Goal: Transaction & Acquisition: Purchase product/service

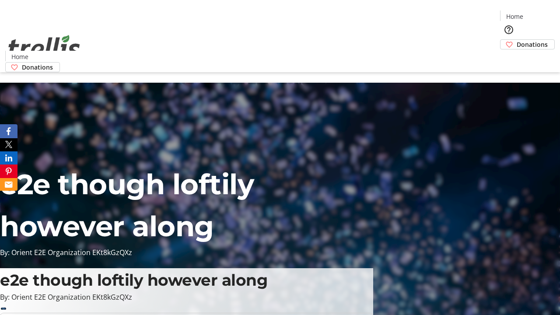
click at [517, 40] on span "Donations" at bounding box center [532, 44] width 31 height 9
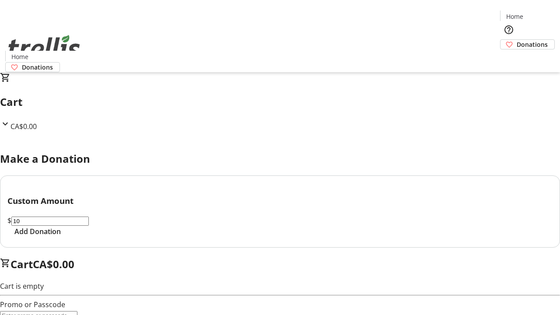
click at [61, 237] on span "Add Donation" at bounding box center [37, 231] width 46 height 11
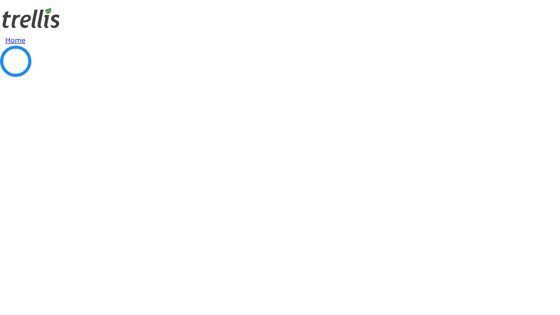
select select "CA"
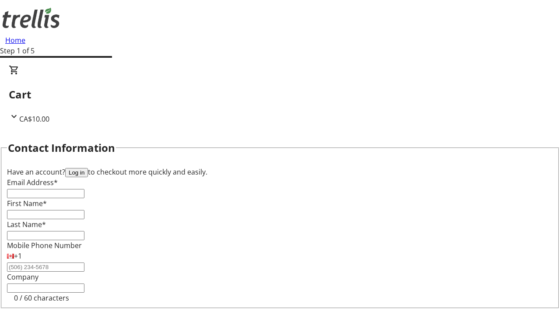
click at [88, 168] on button "Log in" at bounding box center [76, 172] width 23 height 9
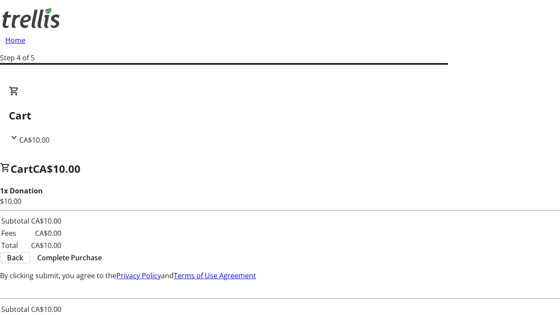
click at [102, 253] on span "Complete Purchase" at bounding box center [69, 258] width 65 height 11
